Goal: Information Seeking & Learning: Learn about a topic

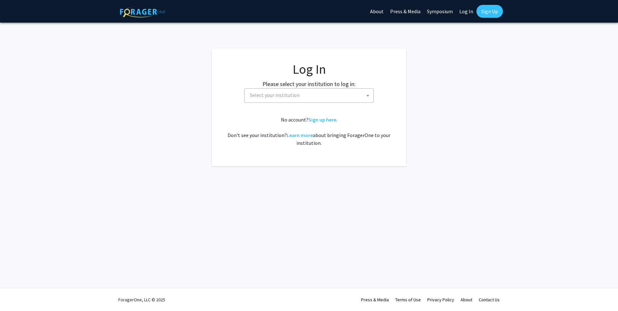
click at [316, 94] on span "Select your institution" at bounding box center [310, 95] width 126 height 13
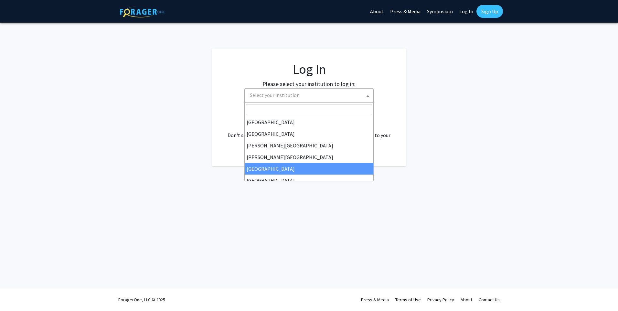
select select "6"
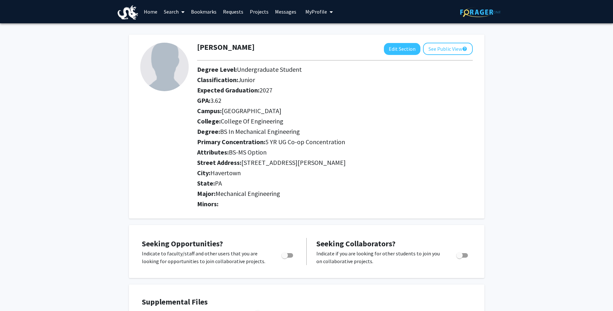
click at [177, 9] on link "Search" at bounding box center [174, 11] width 27 height 23
click at [261, 11] on link "Projects" at bounding box center [258, 11] width 25 height 23
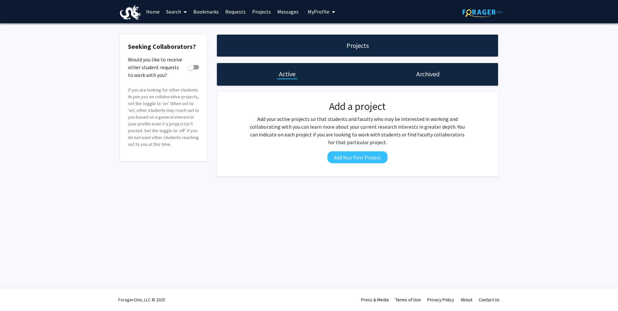
click at [152, 12] on link "Home" at bounding box center [153, 11] width 20 height 23
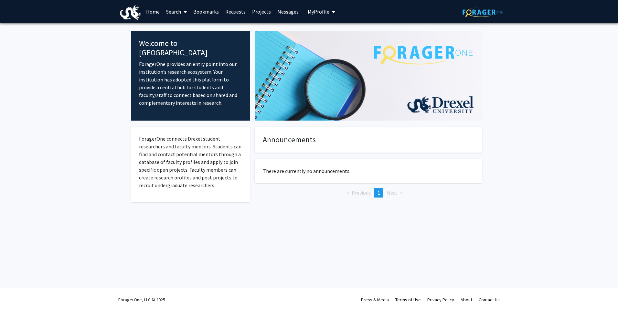
click at [170, 8] on link "Search" at bounding box center [176, 11] width 27 height 23
click at [181, 28] on span "Faculty/Staff" at bounding box center [186, 29] width 47 height 13
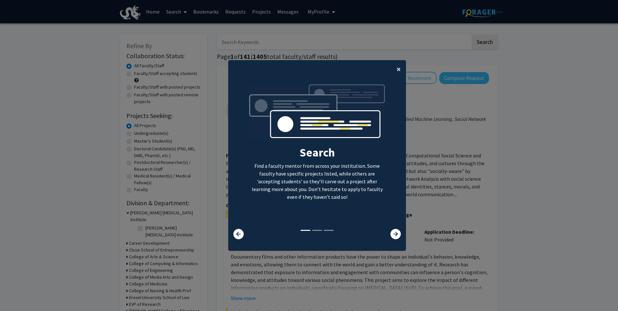
click at [396, 66] on span "×" at bounding box center [398, 69] width 4 height 10
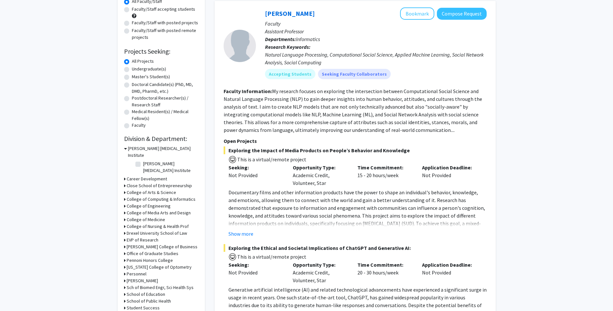
scroll to position [129, 0]
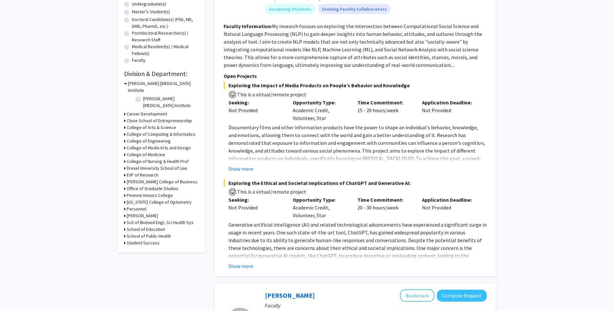
click at [123, 128] on div "Refine By Collaboration Status: Collaboration Status All Faculty/Staff Collabor…" at bounding box center [161, 78] width 87 height 347
click at [130, 138] on h3 "College of Engineering" at bounding box center [149, 141] width 44 height 7
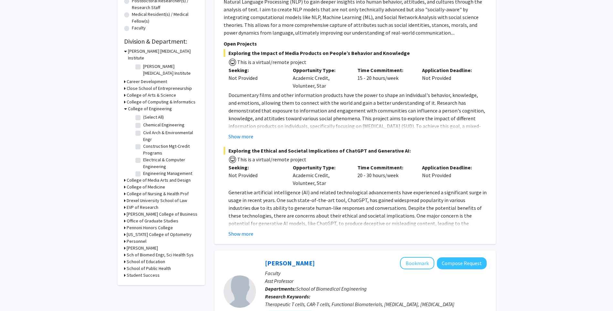
scroll to position [97, 0]
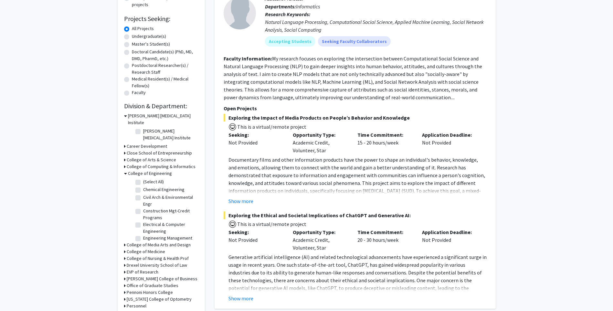
click at [143, 178] on label "(Select All)" at bounding box center [153, 181] width 21 height 7
click at [143, 178] on input "(Select All)" at bounding box center [145, 180] width 4 height 4
checkbox input "true"
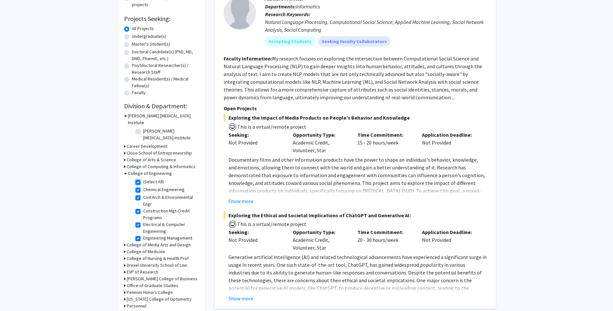
checkbox input "true"
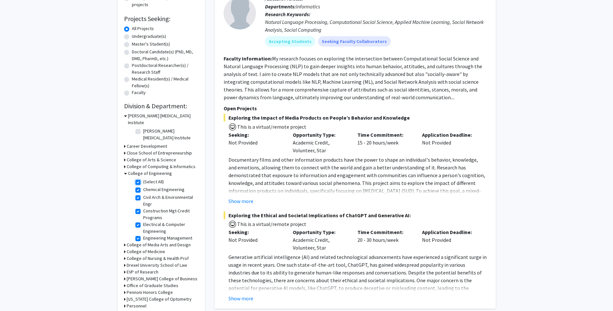
checkbox input "true"
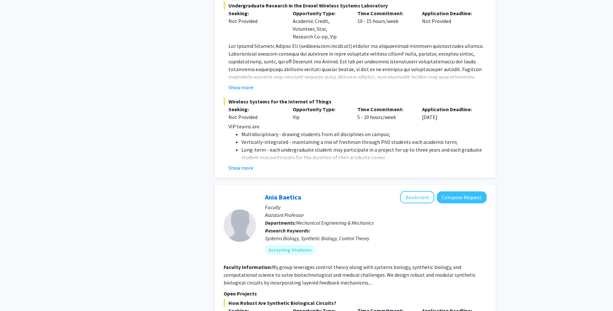
scroll to position [840, 0]
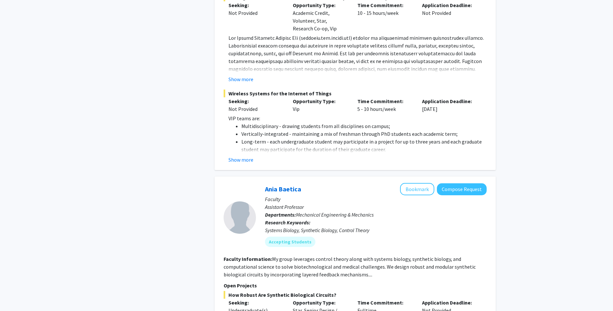
click at [231, 156] on button "Show more" at bounding box center [240, 160] width 25 height 8
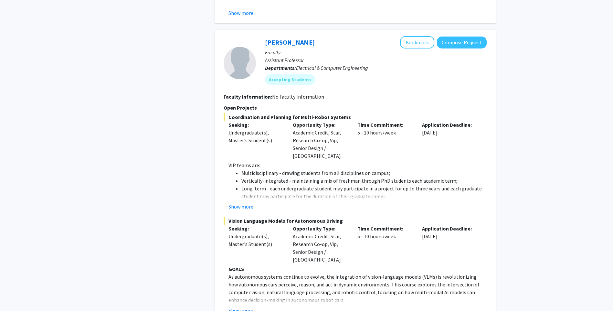
scroll to position [1551, 0]
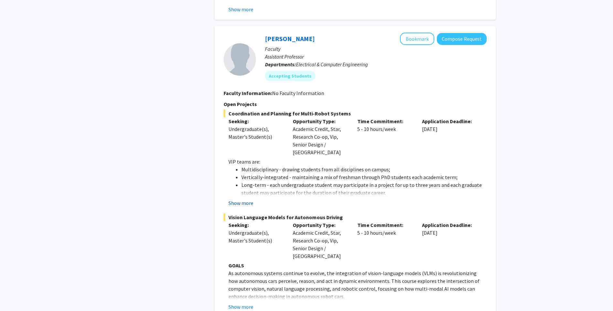
click at [234, 199] on button "Show more" at bounding box center [240, 203] width 25 height 8
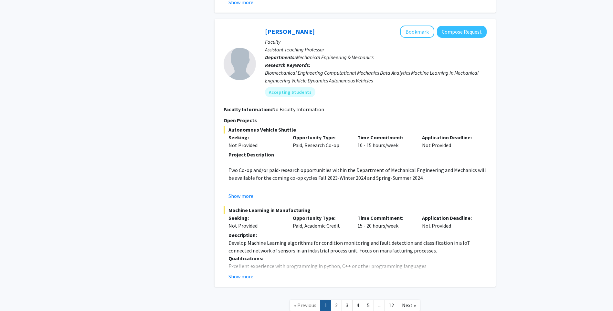
scroll to position [3542, 0]
click at [244, 272] on button "Show more" at bounding box center [240, 276] width 25 height 8
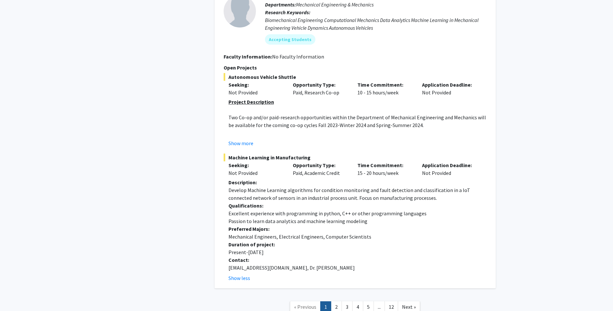
scroll to position [3597, 0]
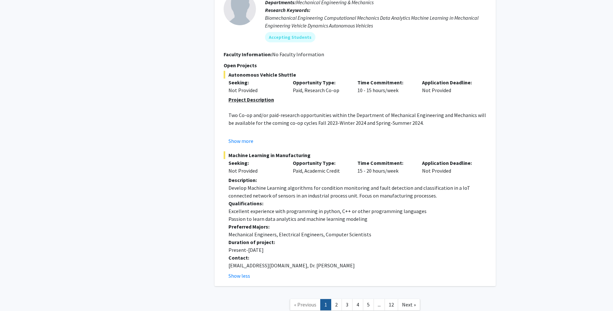
click at [335, 299] on link "2" at bounding box center [336, 304] width 11 height 11
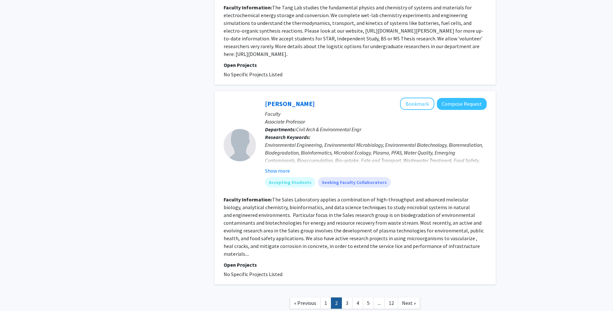
scroll to position [1570, 0]
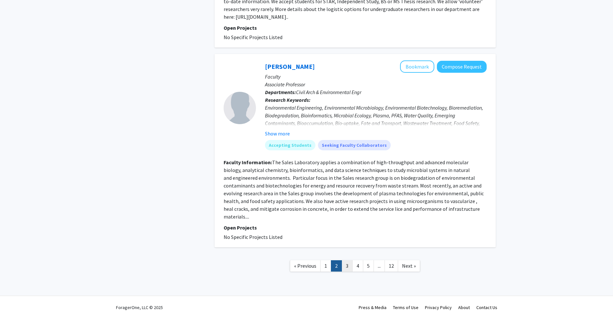
click at [348, 261] on link "3" at bounding box center [346, 265] width 11 height 11
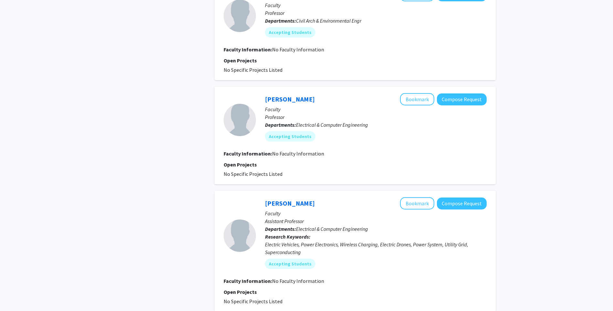
scroll to position [1098, 0]
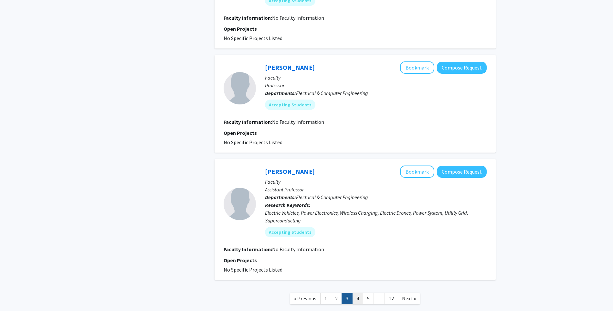
click at [359, 293] on link "4" at bounding box center [357, 298] width 11 height 11
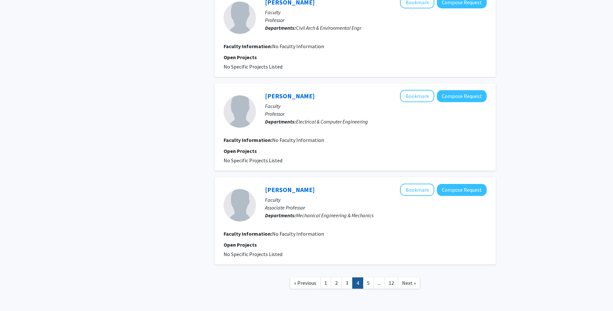
scroll to position [792, 0]
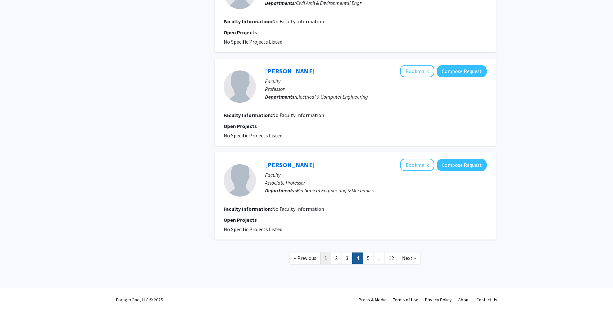
click at [329, 256] on link "1" at bounding box center [325, 257] width 11 height 11
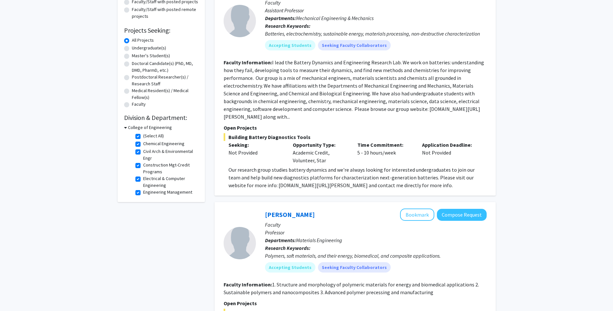
scroll to position [97, 0]
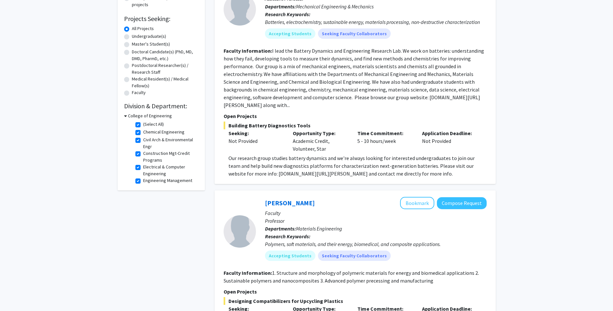
drag, startPoint x: 99, startPoint y: 99, endPoint x: 84, endPoint y: 90, distance: 17.6
